Goal: Find contact information: Find contact information

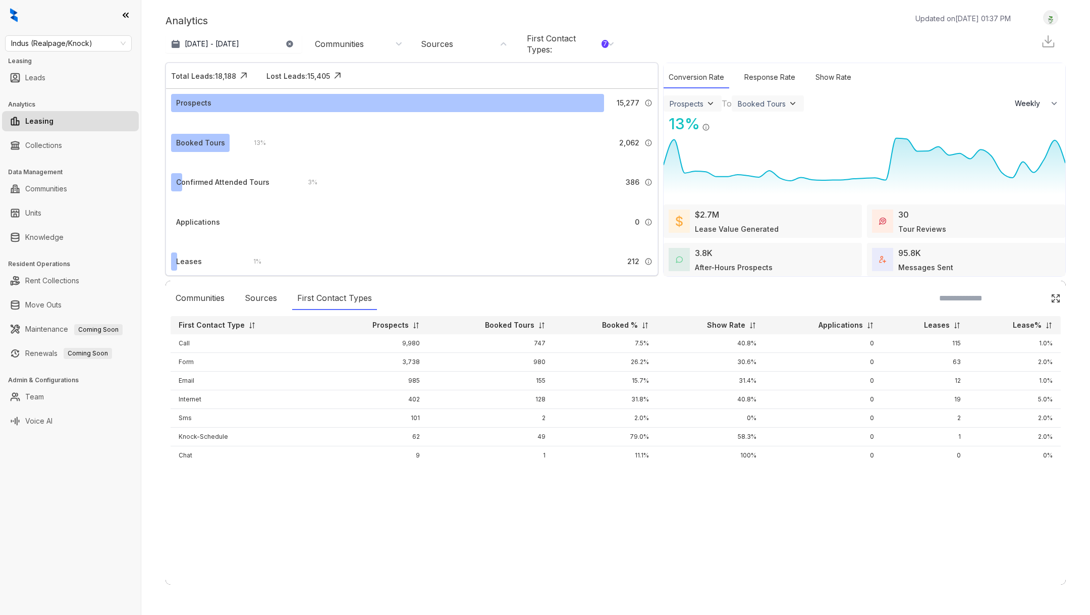
select select "******"
click at [77, 44] on span "Indus (Realpage/Knock)" at bounding box center [68, 43] width 115 height 15
type input "***"
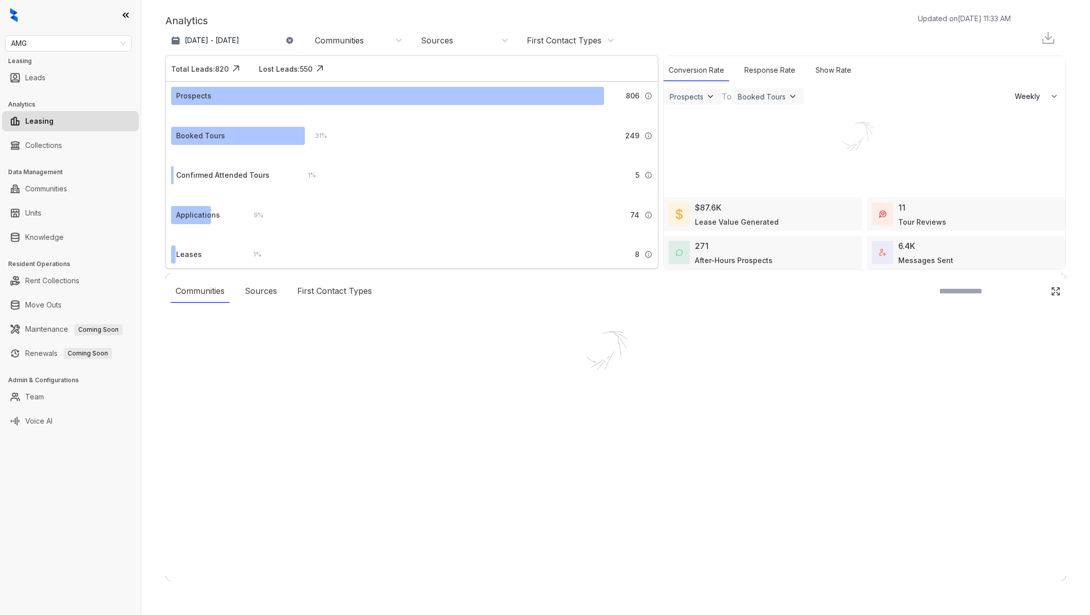
select select "******"
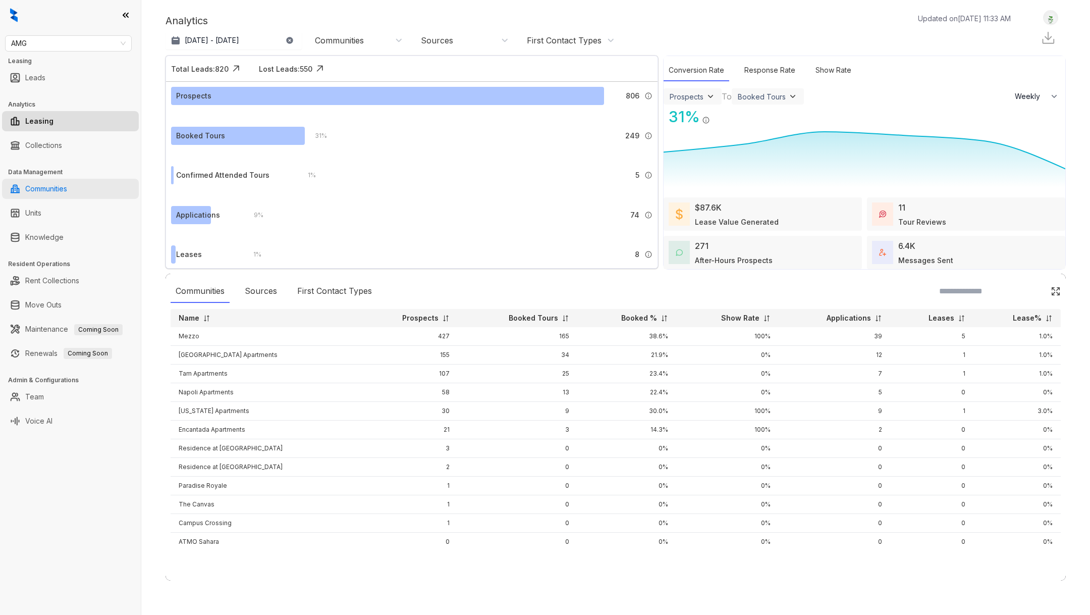
click at [67, 184] on link "Communities" at bounding box center [46, 189] width 42 height 20
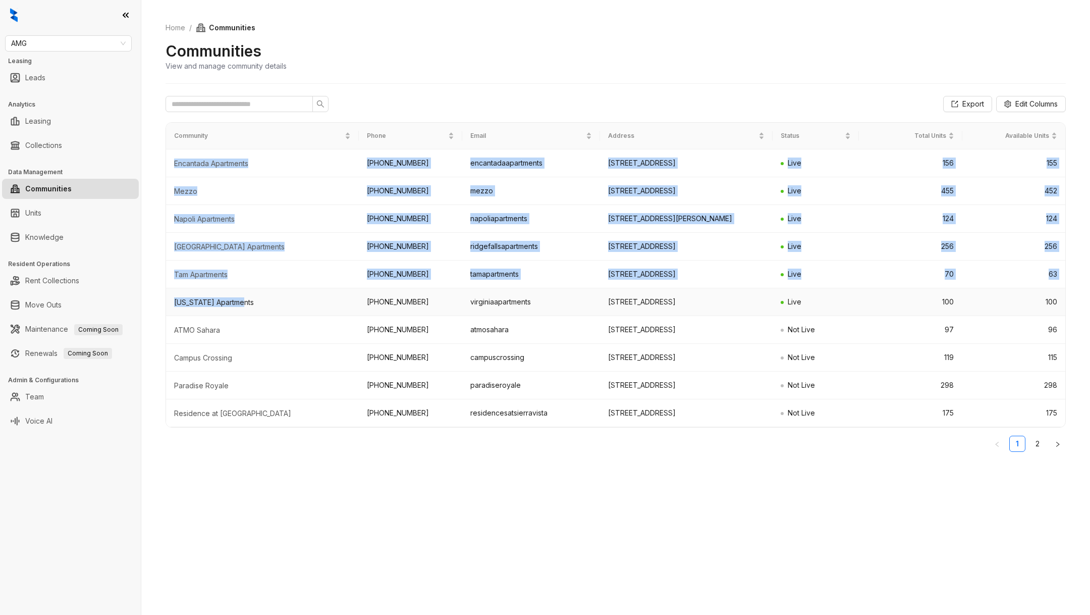
drag, startPoint x: 175, startPoint y: 156, endPoint x: 236, endPoint y: 323, distance: 177.4
click at [236, 323] on tbody "Encantada Apartments [PHONE_NUMBER] encantadaapartments [STREET_ADDRESS] Live 1…" at bounding box center [616, 288] width 900 height 278
copy tbody "Encantada Apartments [PHONE_NUMBER] encantadaapartments [STREET_ADDRESS] Live 1…"
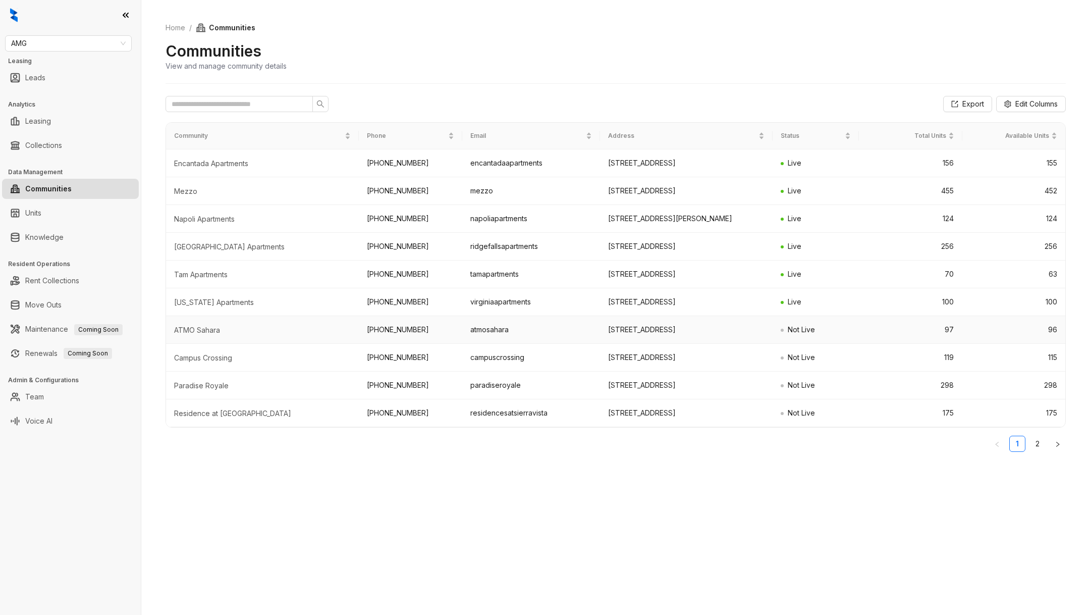
click at [455, 343] on td "[PHONE_NUMBER]" at bounding box center [410, 330] width 103 height 28
drag, startPoint x: 833, startPoint y: 320, endPoint x: 170, endPoint y: 322, distance: 662.8
click at [170, 316] on tr "[US_STATE] Apartments [PHONE_NUMBER] virginiaapartments [STREET_ADDRESS] Live 1…" at bounding box center [616, 302] width 900 height 28
copy tr "[US_STATE] Apartments [PHONE_NUMBER] virginiaapartments [STREET_ADDRESS] Live"
click at [216, 184] on td "Mezzo" at bounding box center [262, 191] width 193 height 28
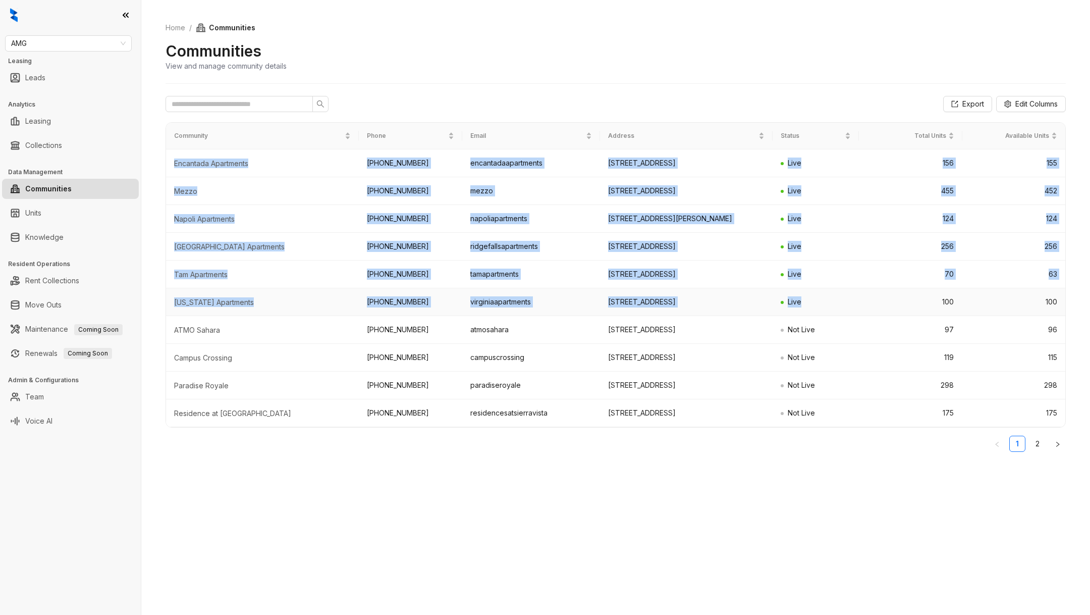
drag, startPoint x: 170, startPoint y: 159, endPoint x: 869, endPoint y: 317, distance: 716.7
click at [869, 317] on tbody "Encantada Apartments [PHONE_NUMBER] encantadaapartments [STREET_ADDRESS] Live 1…" at bounding box center [616, 288] width 900 height 278
copy tbody "Encantada Apartments [PHONE_NUMBER] encantadaapartments [STREET_ADDRESS] Live 1…"
